Goal: Task Accomplishment & Management: Complete application form

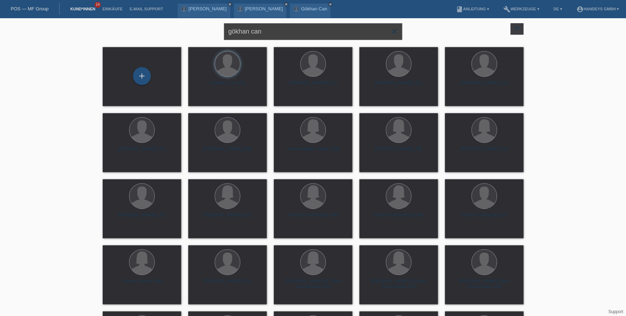
drag, startPoint x: 281, startPoint y: 28, endPoint x: 202, endPoint y: 22, distance: 79.0
click at [202, 22] on div "gökhan can close filter_list view_module Alle Kund*innen anzeigen star Markiert…" at bounding box center [313, 31] width 428 height 26
click at [286, 31] on input "gökhan can" at bounding box center [313, 31] width 178 height 17
type input "ismaili halim"
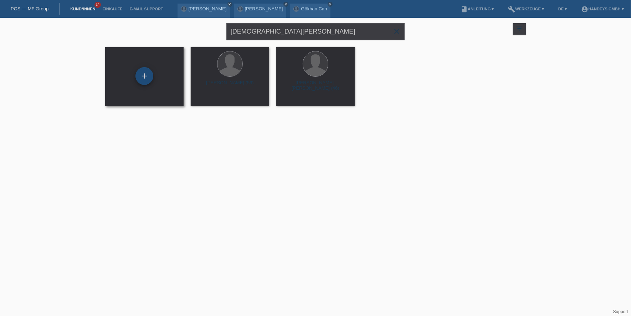
click at [142, 73] on div "+" at bounding box center [145, 76] width 18 height 18
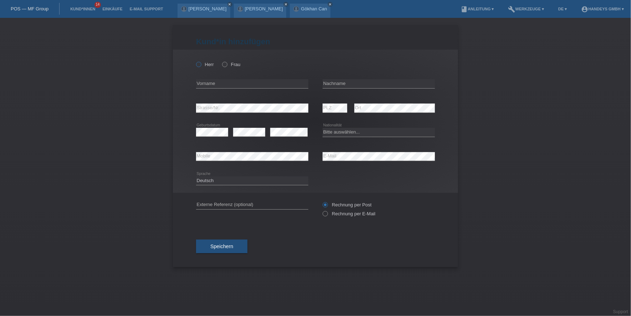
click at [201, 66] on label "Herr" at bounding box center [205, 64] width 18 height 5
click at [201, 66] on input "Herr" at bounding box center [198, 64] width 5 height 5
radio input "true"
click at [213, 83] on input "text" at bounding box center [252, 83] width 112 height 9
click at [234, 85] on input "text" at bounding box center [252, 83] width 112 height 9
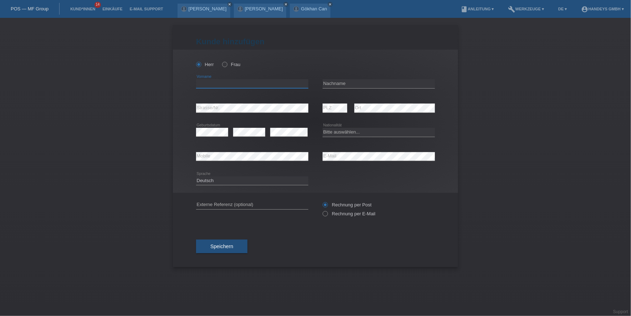
paste input "Halim"
type input "Halim"
click at [364, 86] on input "text" at bounding box center [379, 83] width 112 height 9
paste input "[DEMOGRAPHIC_DATA]"
type input "[DEMOGRAPHIC_DATA]"
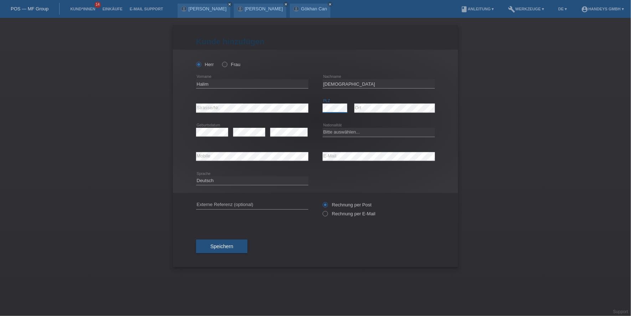
click at [286, 109] on div "error Strasse/Nr. error PLZ error Ort" at bounding box center [315, 108] width 239 height 24
select select "CH"
click at [248, 208] on input "text" at bounding box center [252, 204] width 112 height 9
type input "DERYA"
click at [345, 218] on div "Rechnung per Post Rechnung per E-Mail" at bounding box center [379, 209] width 112 height 33
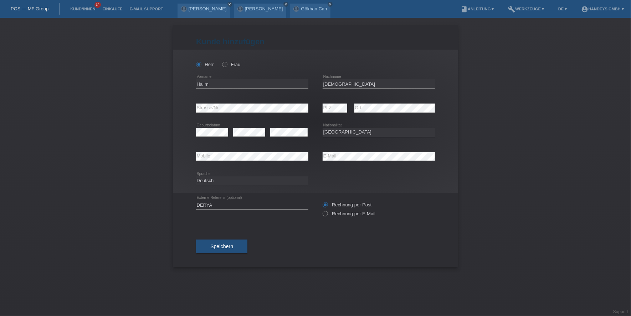
click at [348, 216] on div "Rechnung per Post Rechnung per E-Mail" at bounding box center [379, 209] width 112 height 18
click at [323, 211] on input "Rechnung per E-Mail" at bounding box center [325, 215] width 5 height 9
radio input "true"
click at [329, 211] on label "Rechnung per E-Mail" at bounding box center [349, 213] width 53 height 5
click at [327, 211] on input "Rechnung per E-Mail" at bounding box center [325, 215] width 5 height 9
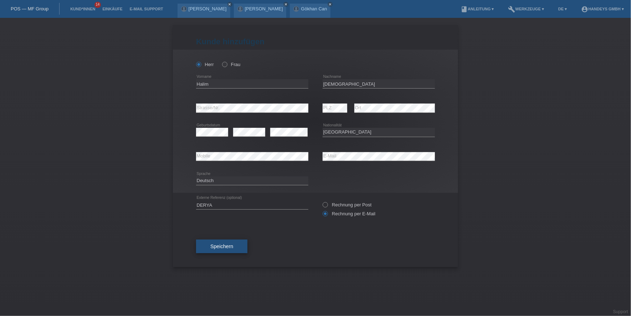
click at [209, 242] on button "Speichern" at bounding box center [221, 246] width 51 height 14
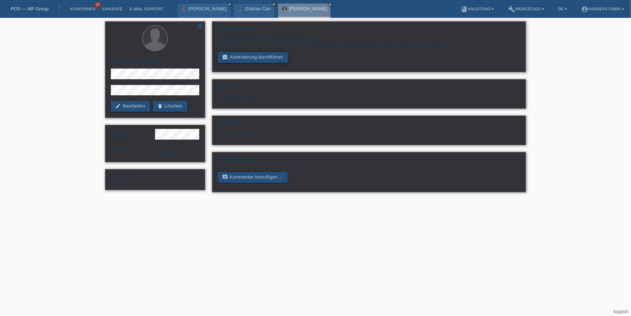
click at [244, 54] on link "assignment_turned_in Autorisierung durchführen" at bounding box center [253, 57] width 70 height 11
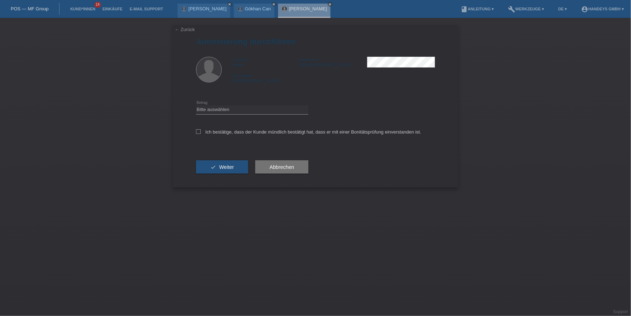
click at [225, 105] on div "Bitte auswählen CHF 1.00 - CHF 499.00 CHF 500.00 - CHF 1'999.00 CHF 2'000.00 - …" at bounding box center [252, 110] width 112 height 24
click at [226, 112] on select "Bitte auswählen CHF 1.00 - CHF 499.00 CHF 500.00 - CHF 1'999.00 CHF 2'000.00 - …" at bounding box center [252, 109] width 112 height 9
select select "3"
click at [196, 105] on select "Bitte auswählen CHF 1.00 - CHF 499.00 CHF 500.00 - CHF 1'999.00 CHF 2'000.00 - …" at bounding box center [252, 109] width 112 height 9
click at [236, 135] on div "Ich bestätige, dass der Kunde mündlich bestätigt hat, dass er mit einer Bonität…" at bounding box center [315, 134] width 239 height 24
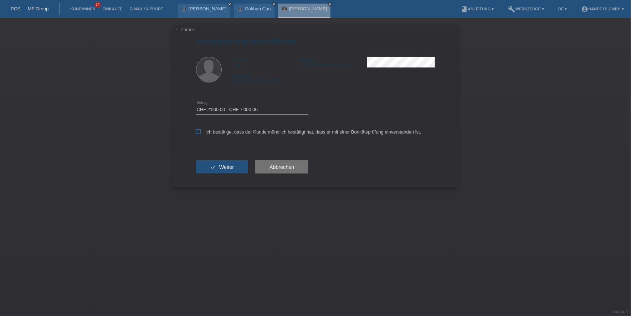
click at [242, 132] on label "Ich bestätige, dass der Kunde mündlich bestätigt hat, dass er mit einer Bonität…" at bounding box center [308, 131] width 225 height 5
click at [201, 132] on input "Ich bestätige, dass der Kunde mündlich bestätigt hat, dass er mit einer Bonität…" at bounding box center [198, 131] width 5 height 5
checkbox input "true"
click at [219, 167] on button "check Weiter" at bounding box center [222, 167] width 52 height 14
